Goal: Transaction & Acquisition: Purchase product/service

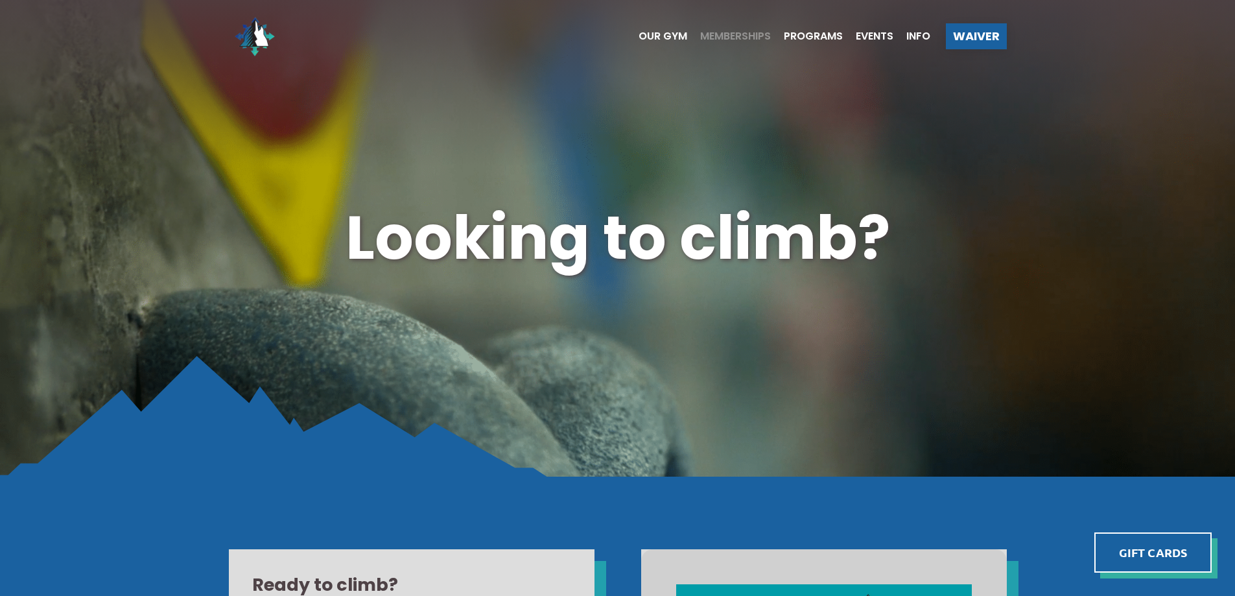
click at [718, 34] on span "Memberships" at bounding box center [735, 36] width 71 height 10
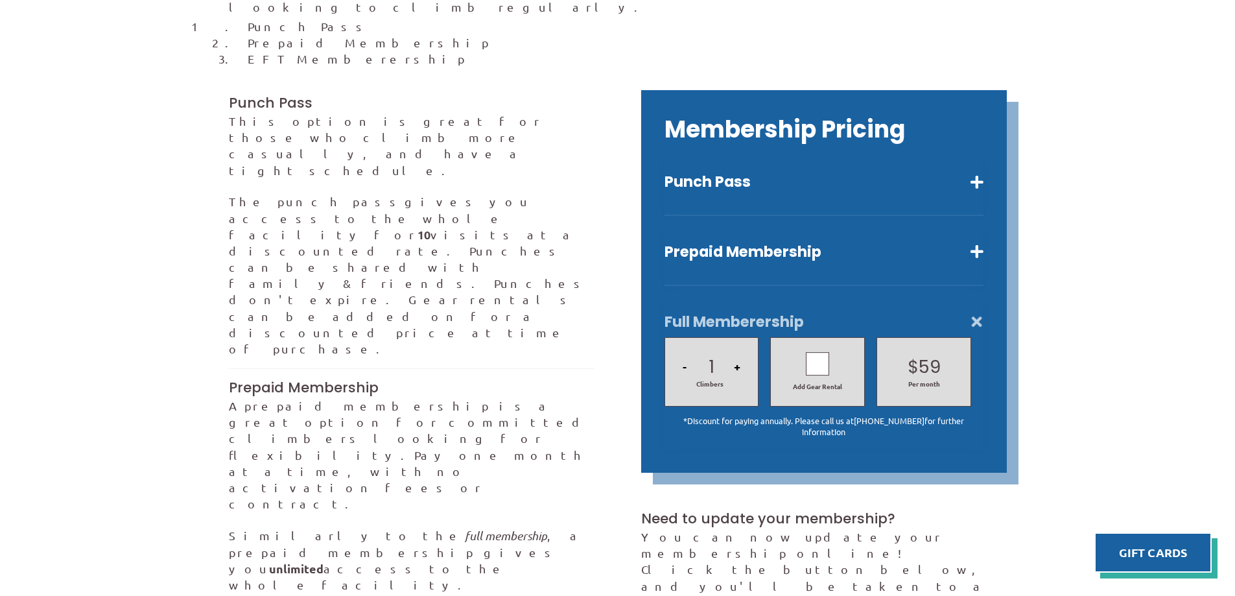
scroll to position [346, 0]
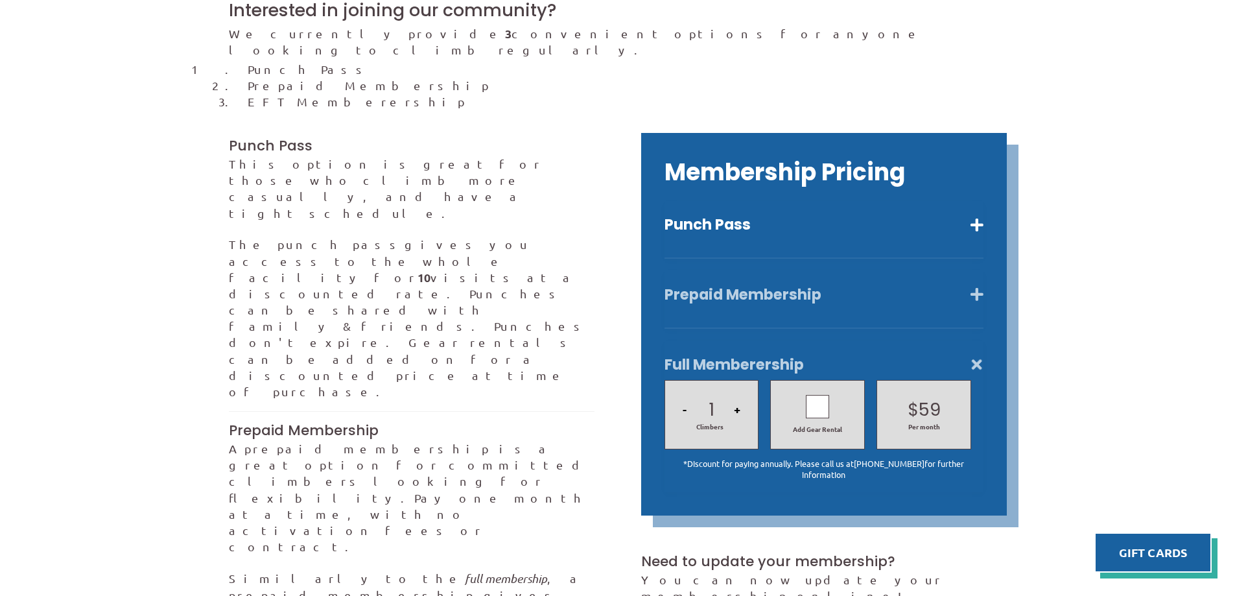
click at [969, 285] on button "Prepaid Membership" at bounding box center [824, 294] width 319 height 19
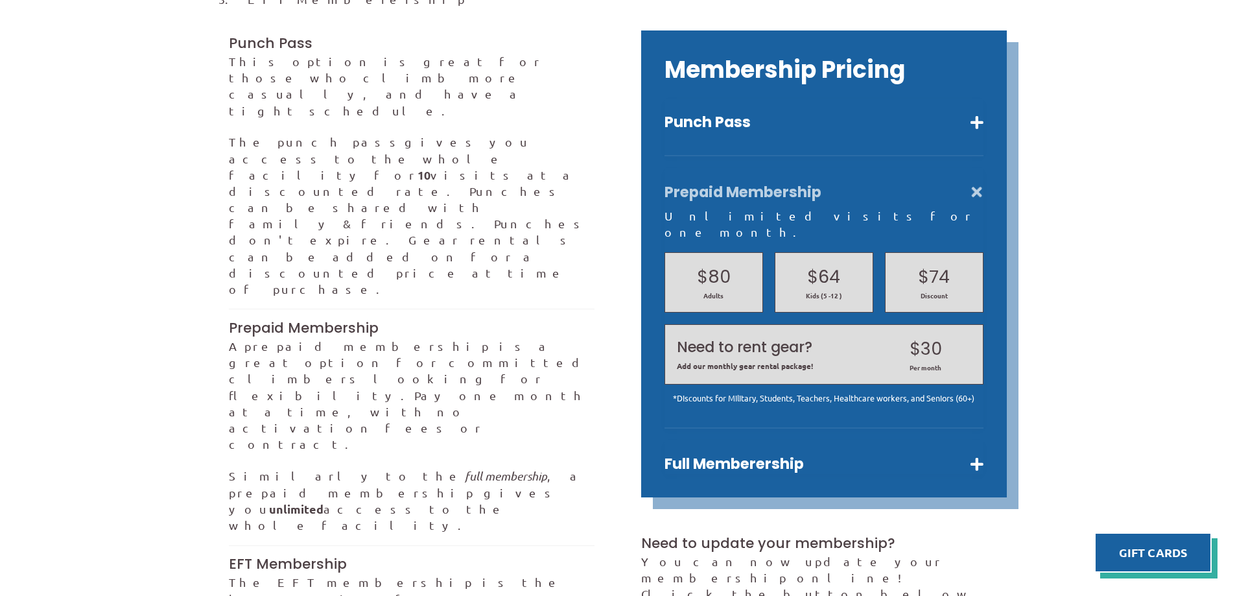
scroll to position [454, 0]
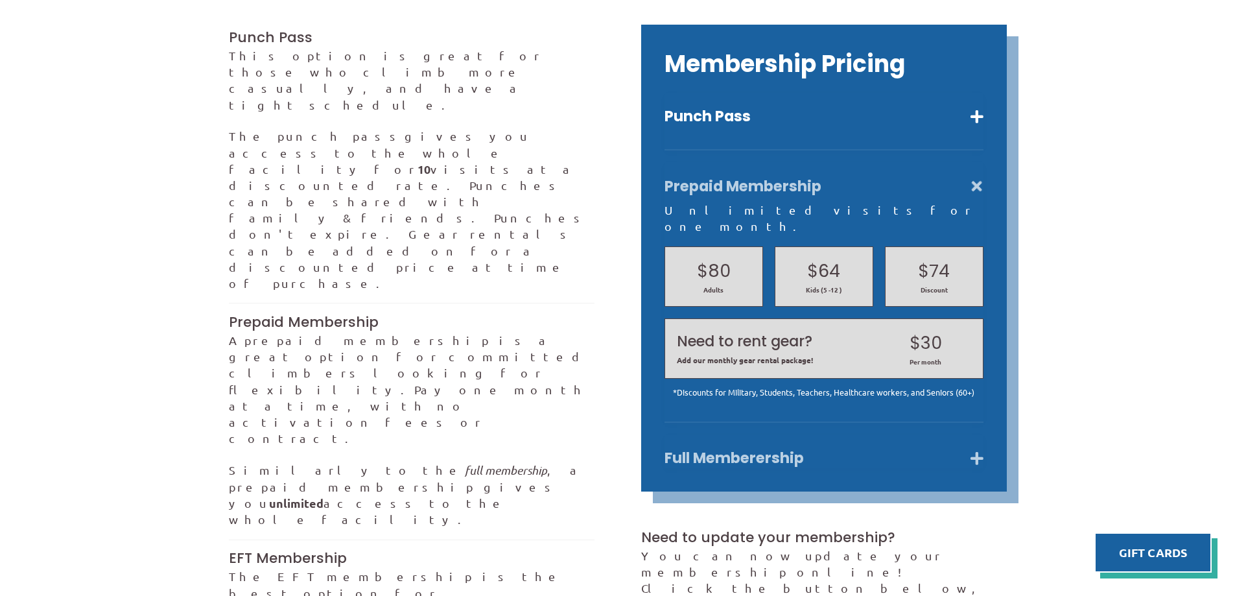
click at [969, 449] on button "Full Memberership" at bounding box center [824, 458] width 319 height 19
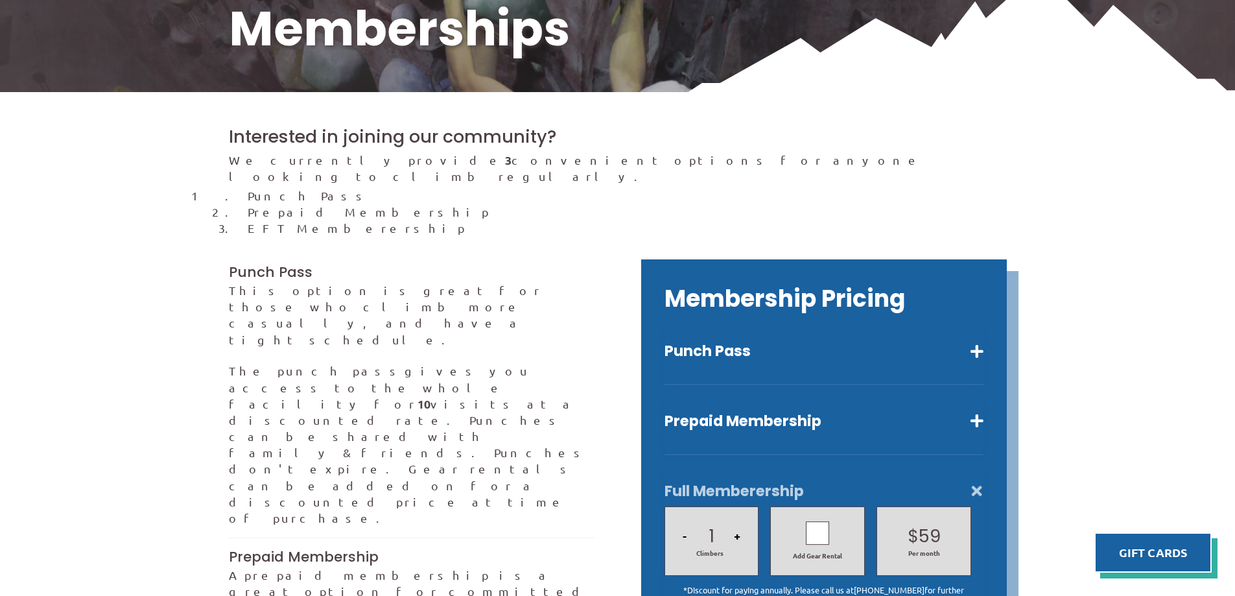
scroll to position [209, 0]
